Goal: Task Accomplishment & Management: Use online tool/utility

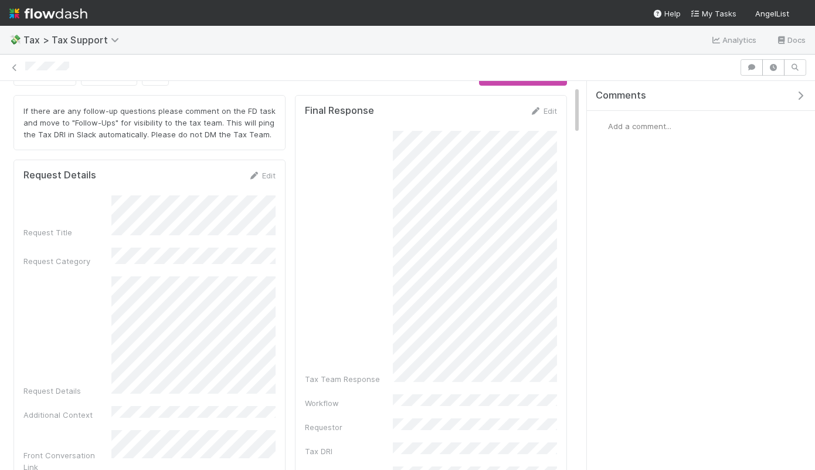
scroll to position [22, 0]
click at [392, 162] on div "Tax Team Response" at bounding box center [431, 261] width 252 height 254
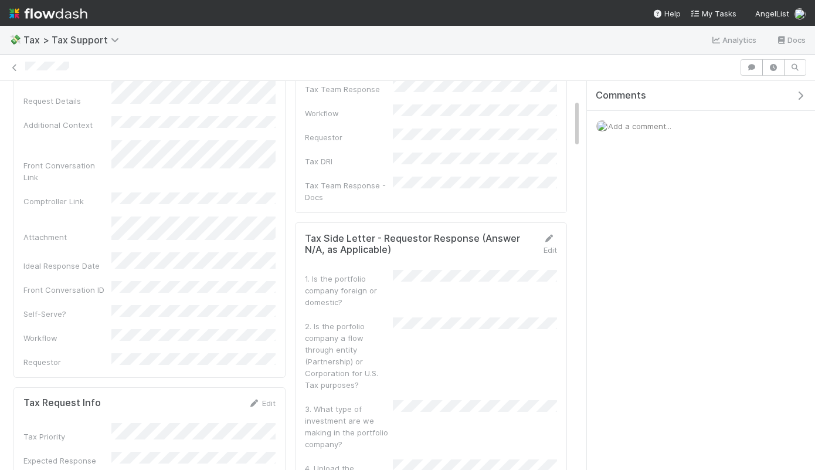
scroll to position [0, 0]
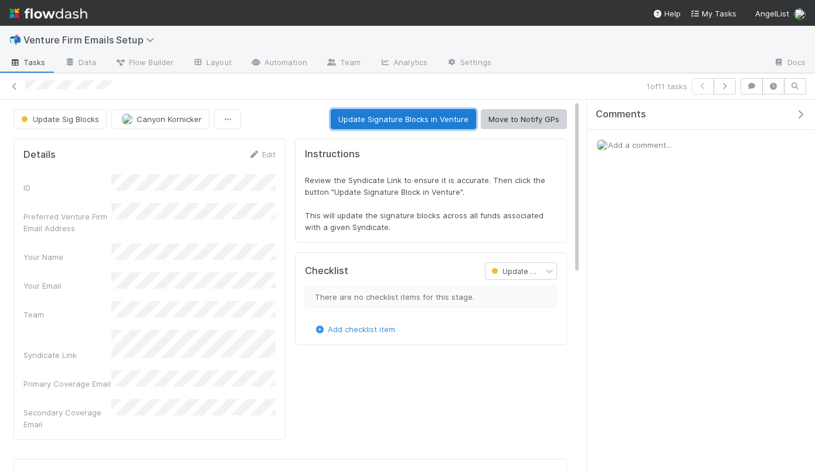
click at [366, 118] on button "Update Signature Blocks in Venture" at bounding box center [403, 119] width 145 height 20
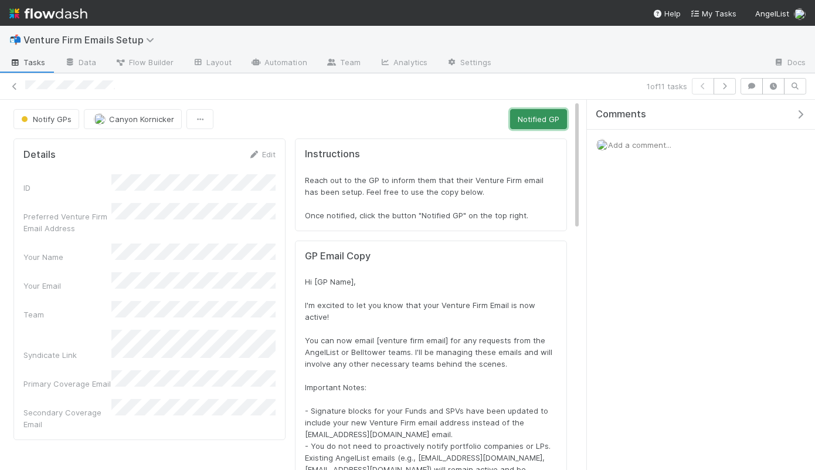
click at [540, 123] on button "Notified GP" at bounding box center [538, 119] width 57 height 20
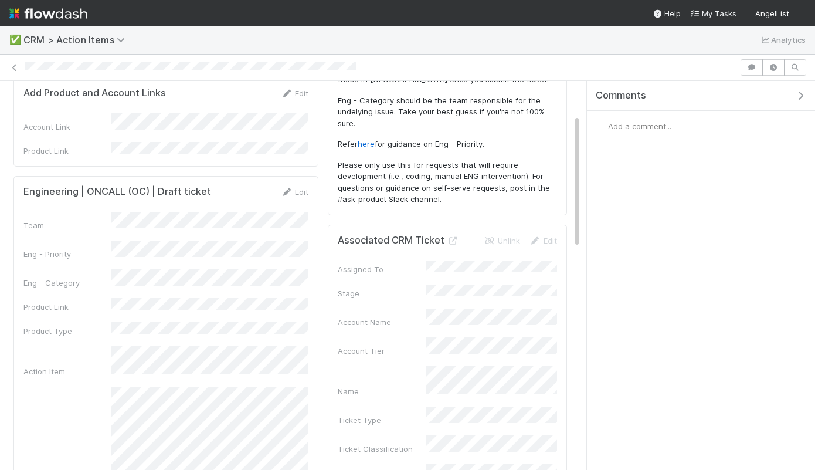
scroll to position [116, 0]
click at [298, 186] on link "Edit" at bounding box center [295, 190] width 28 height 9
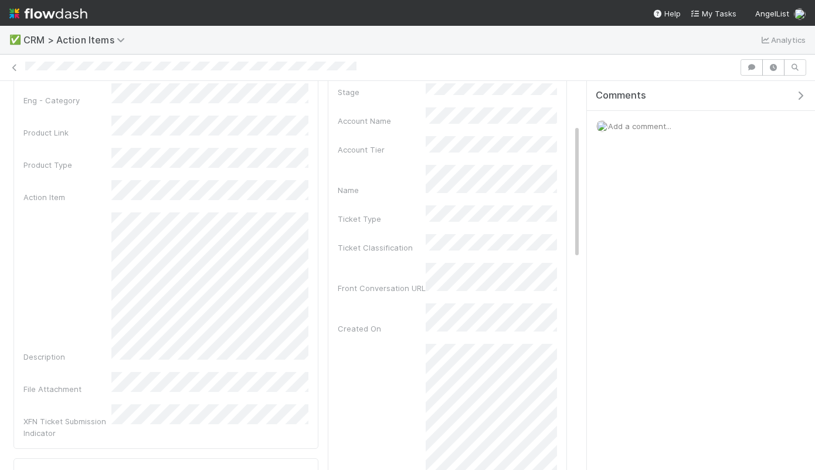
scroll to position [328, 0]
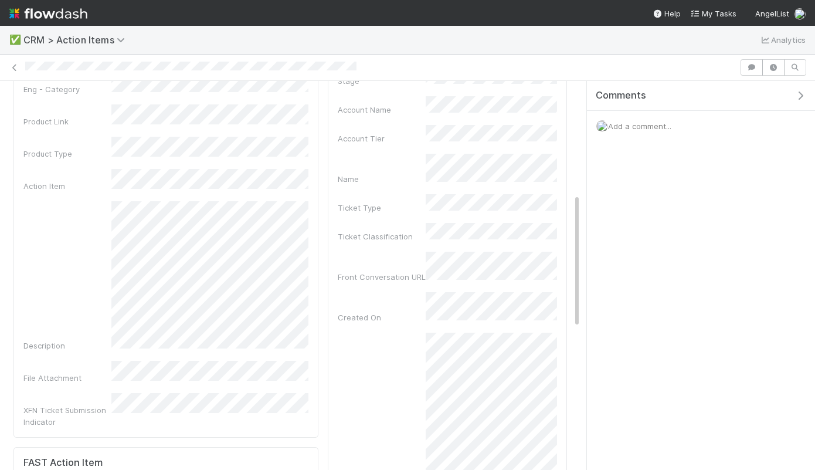
click at [100, 217] on div "Description" at bounding box center [165, 276] width 285 height 150
click at [304, 171] on div "Team * Eng - Priority Eng - Category Product Link Product Type Action Item Desc…" at bounding box center [165, 218] width 285 height 420
click at [339, 159] on div "Before you continue -- add product link (FC or RFund admin) to automatically po…" at bounding box center [290, 282] width 563 height 990
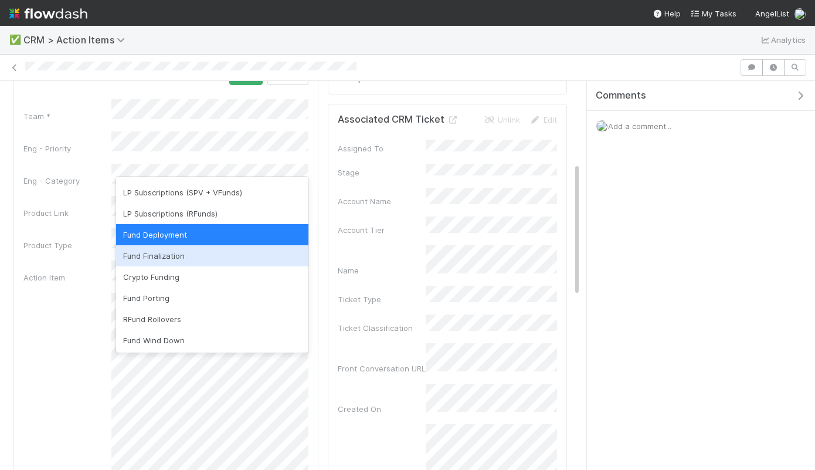
scroll to position [0, 0]
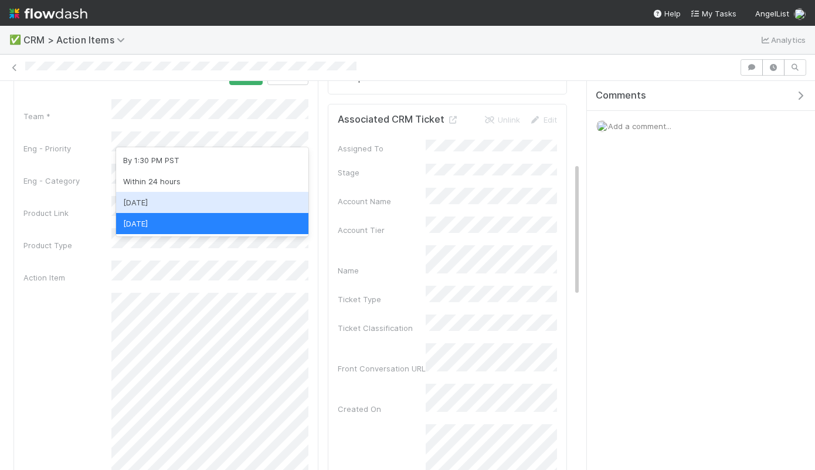
click at [165, 206] on div "Within 3 days" at bounding box center [212, 202] width 192 height 21
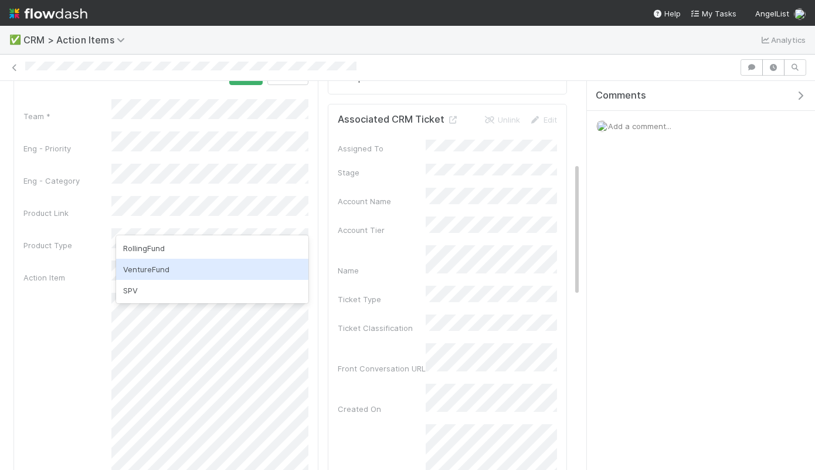
click at [143, 273] on div "VentureFund" at bounding box center [212, 269] width 192 height 21
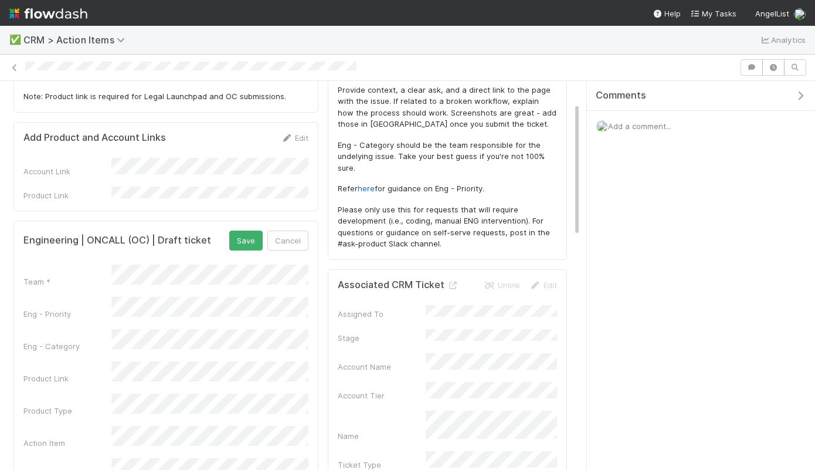
scroll to position [76, 0]
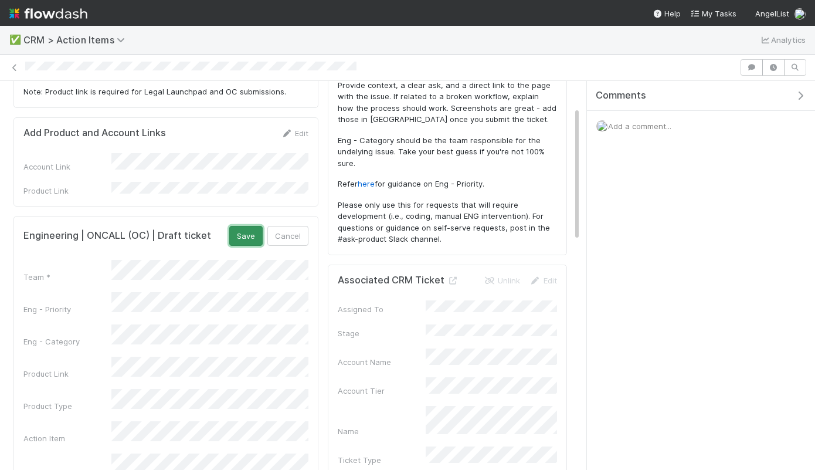
click at [249, 226] on button "Save" at bounding box center [245, 236] width 33 height 20
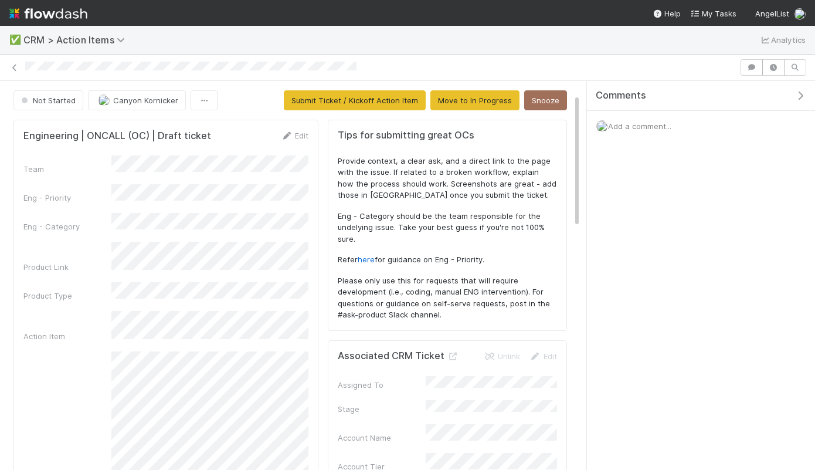
scroll to position [1, 0]
click at [302, 129] on div "Edit" at bounding box center [295, 134] width 28 height 12
click at [304, 135] on link "Edit" at bounding box center [295, 134] width 28 height 9
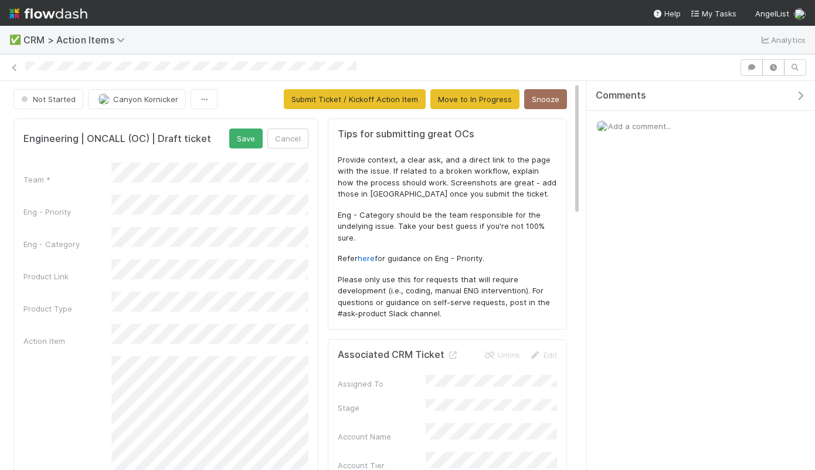
click at [96, 356] on div "Description" at bounding box center [165, 466] width 285 height 220
click at [257, 145] on button "Save" at bounding box center [245, 138] width 33 height 20
click at [327, 99] on button "Submit Ticket / Kickoff Action Item" at bounding box center [355, 99] width 142 height 20
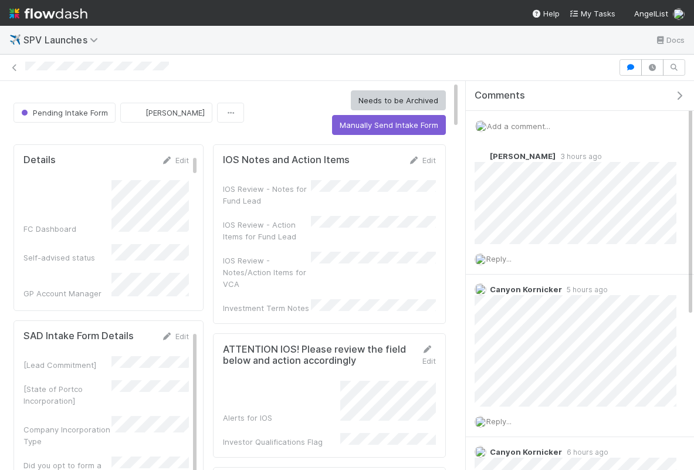
click at [504, 124] on span "Add a comment..." at bounding box center [518, 125] width 63 height 9
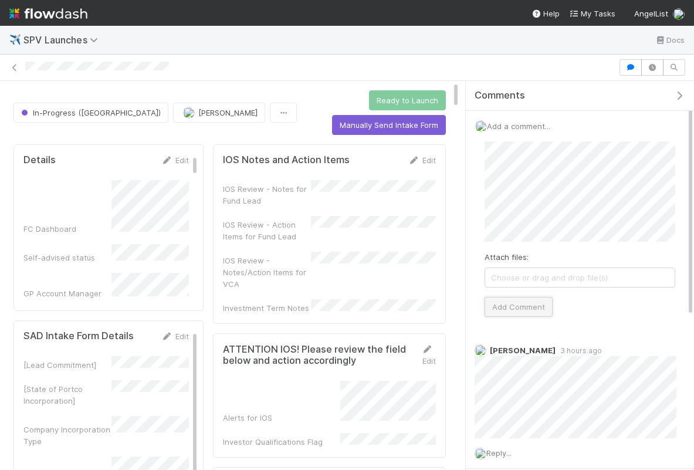
click at [516, 308] on button "Add Comment" at bounding box center [518, 307] width 68 height 20
